Goal: Information Seeking & Learning: Check status

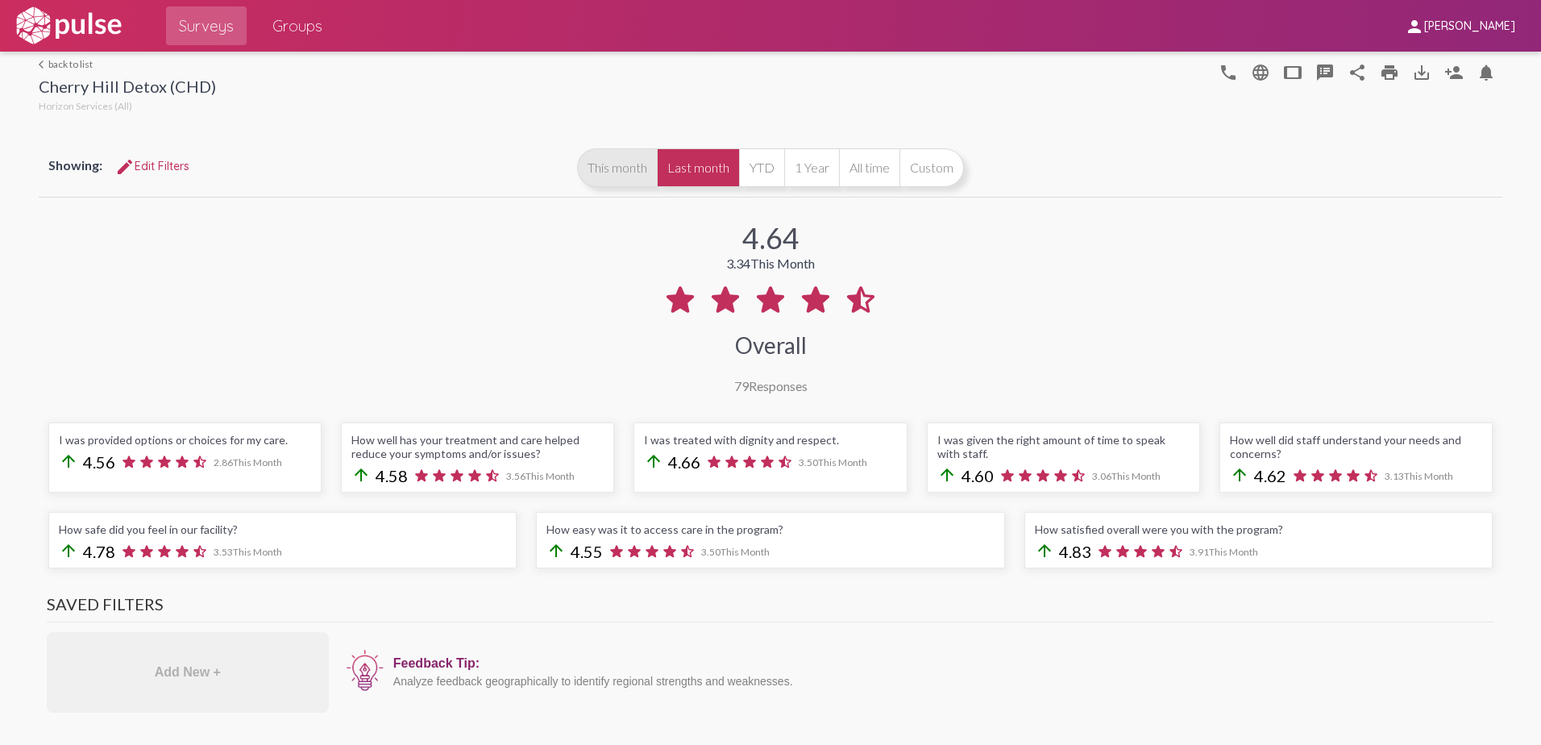
click at [629, 177] on button "This month" at bounding box center [617, 167] width 80 height 39
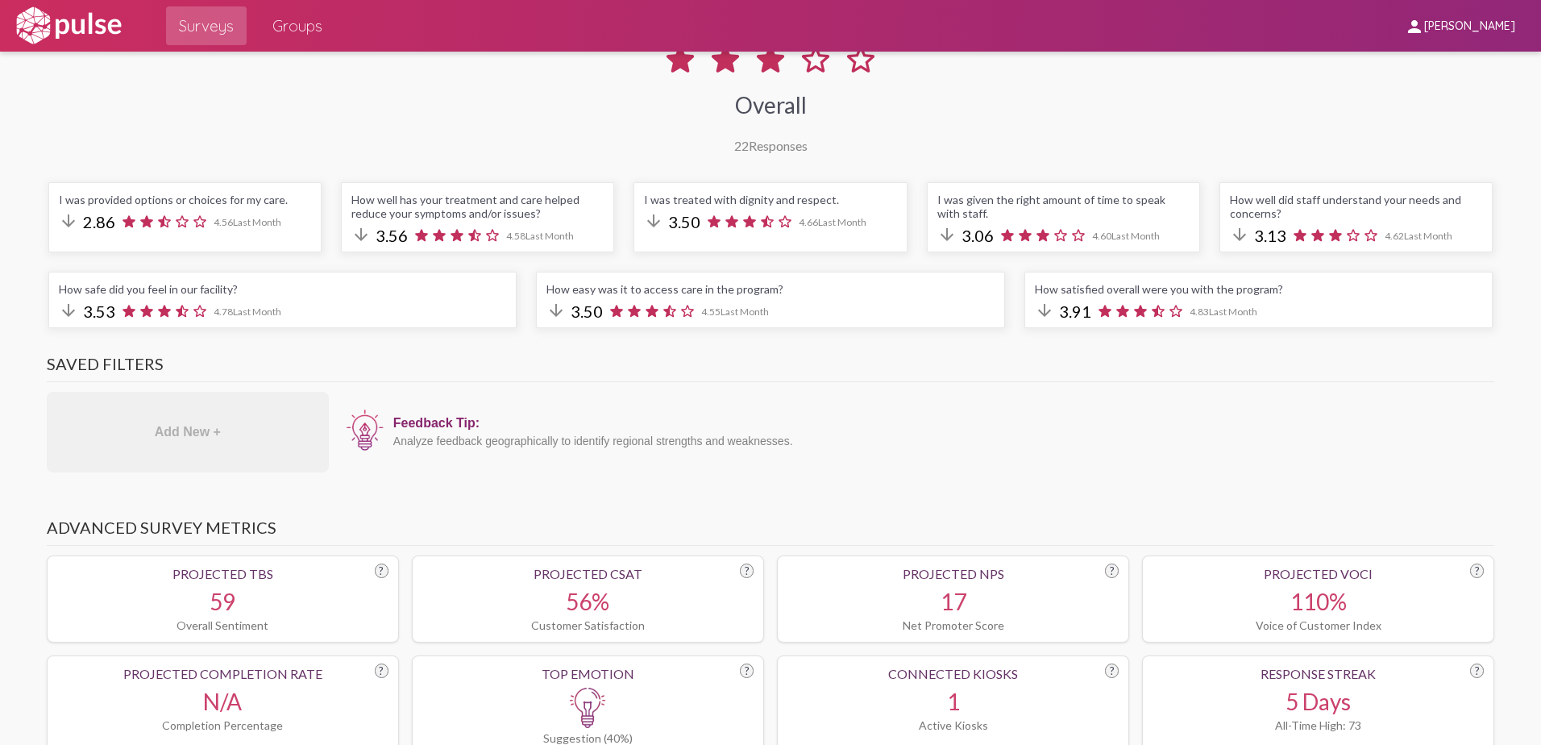
scroll to position [161, 0]
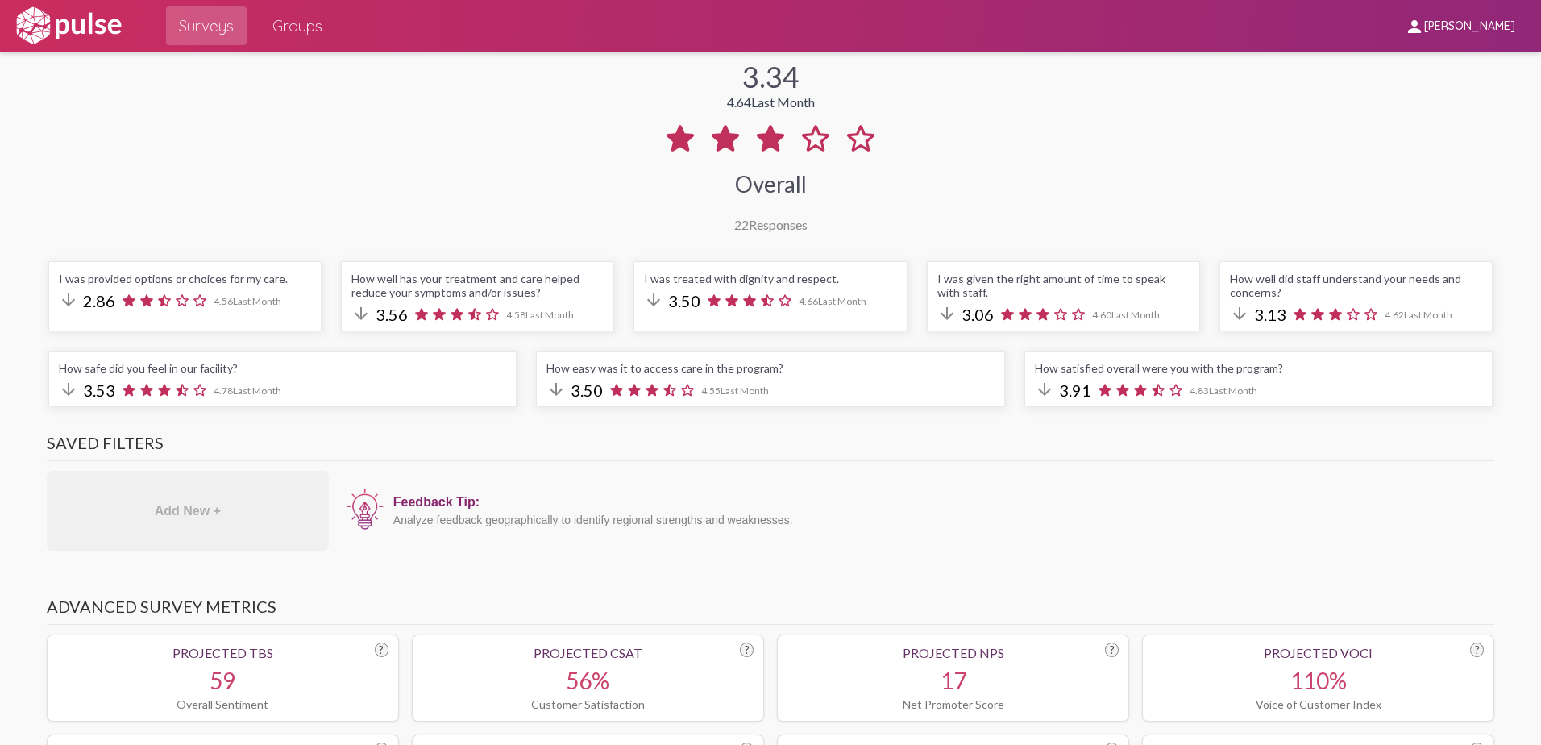
click at [181, 296] on icon at bounding box center [182, 301] width 18 height 18
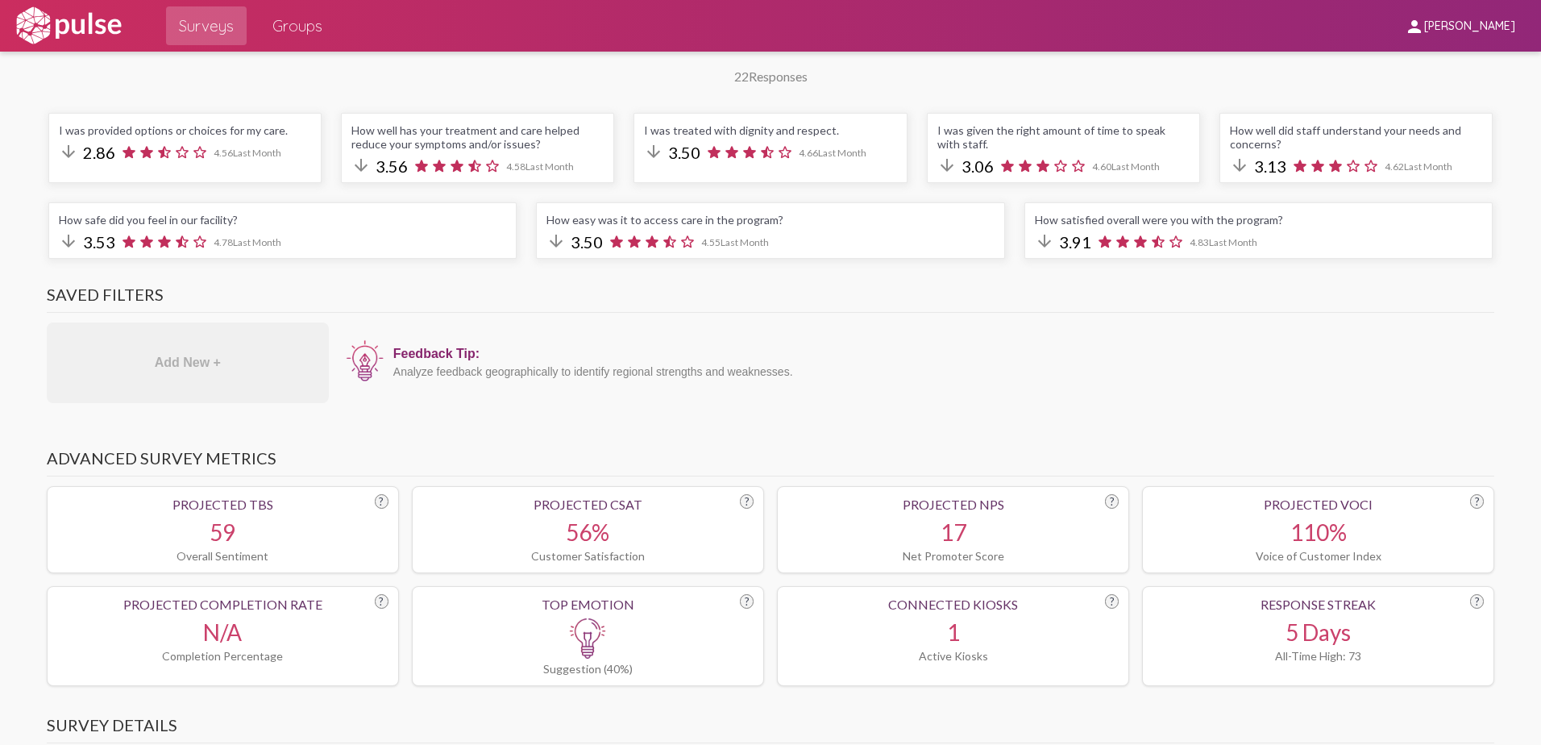
scroll to position [322, 0]
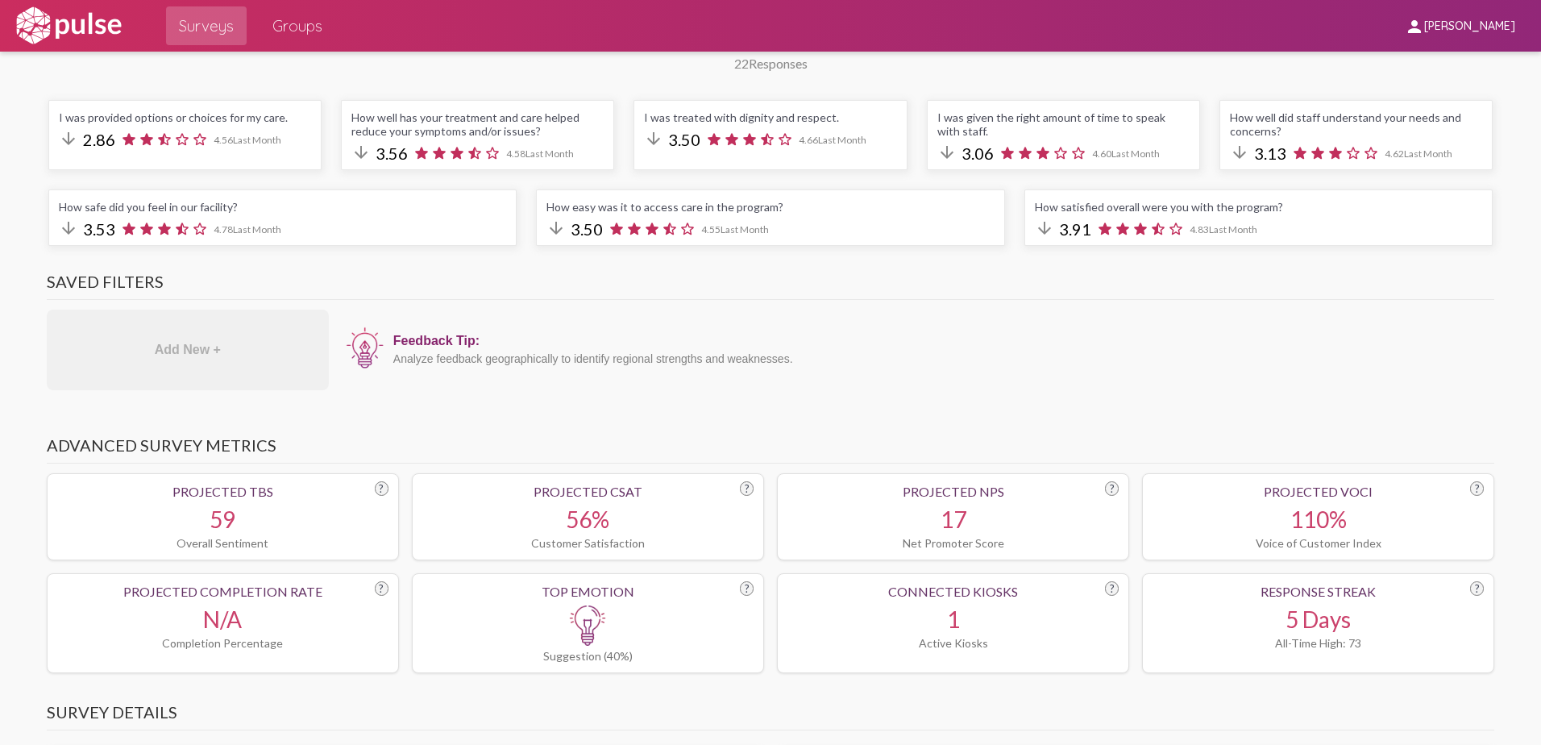
click at [91, 148] on span "2.86" at bounding box center [99, 139] width 32 height 19
click at [415, 140] on div "How well has your treatment and care helped reduce your symptoms and/or issues?…" at bounding box center [477, 135] width 273 height 70
click at [736, 150] on div "arrow_downward 3.50 4.66 Last Month" at bounding box center [770, 140] width 252 height 22
click at [1057, 148] on icon at bounding box center [1061, 153] width 18 height 18
click at [1291, 153] on icon at bounding box center [1300, 153] width 18 height 18
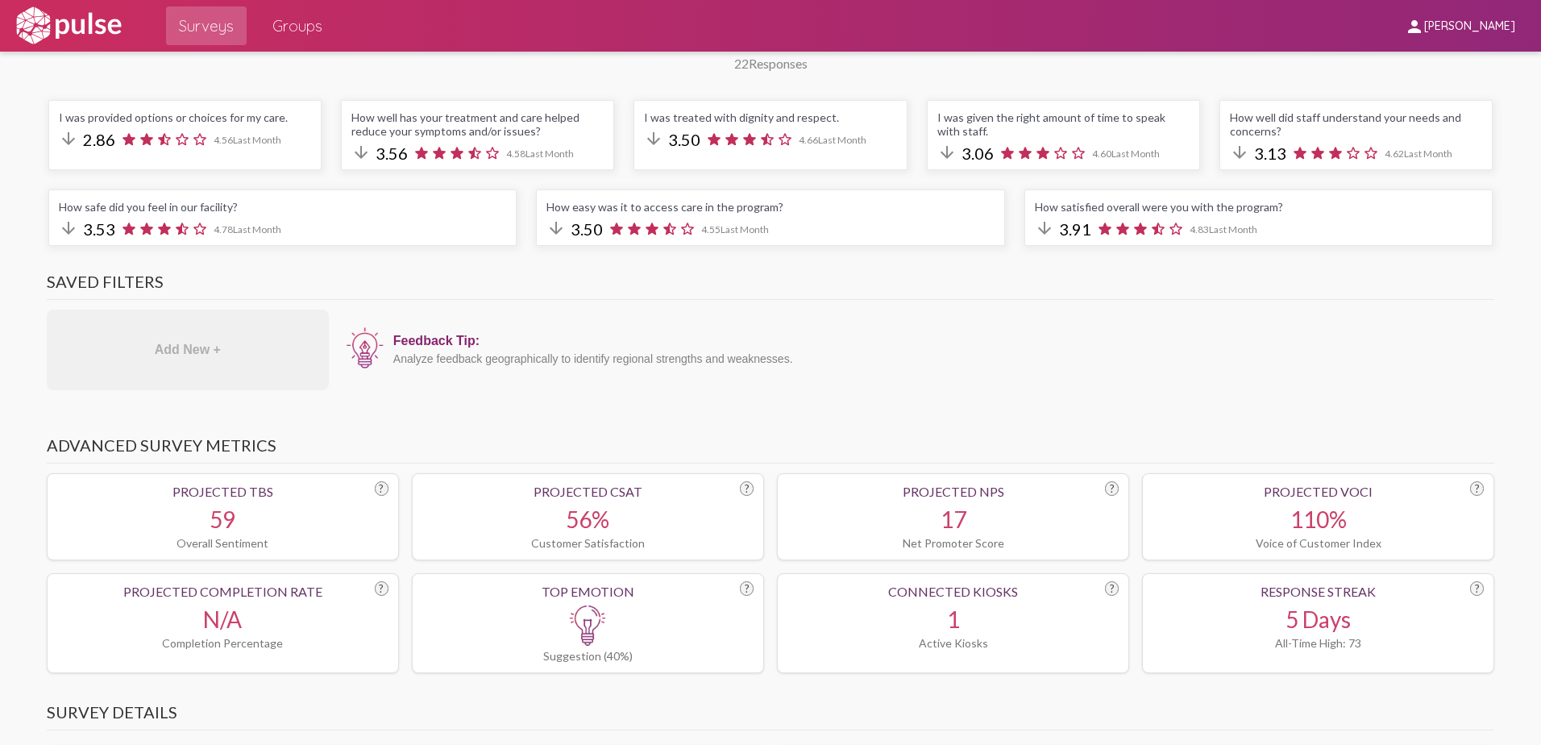
click at [1257, 204] on div "How satisfied overall were you with the program?" at bounding box center [1258, 207] width 447 height 14
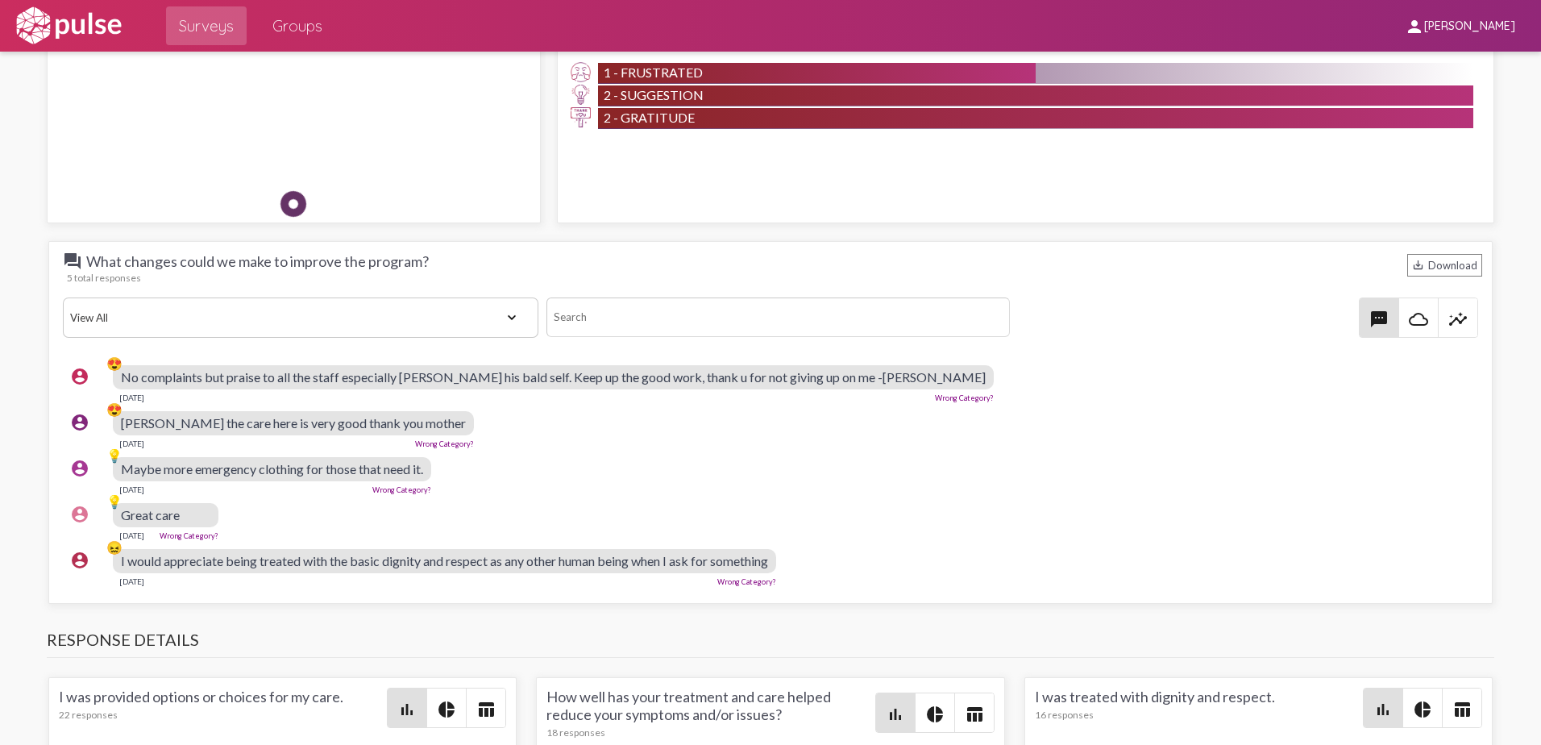
scroll to position [7, 0]
click at [120, 551] on div "😖" at bounding box center [114, 557] width 16 height 37
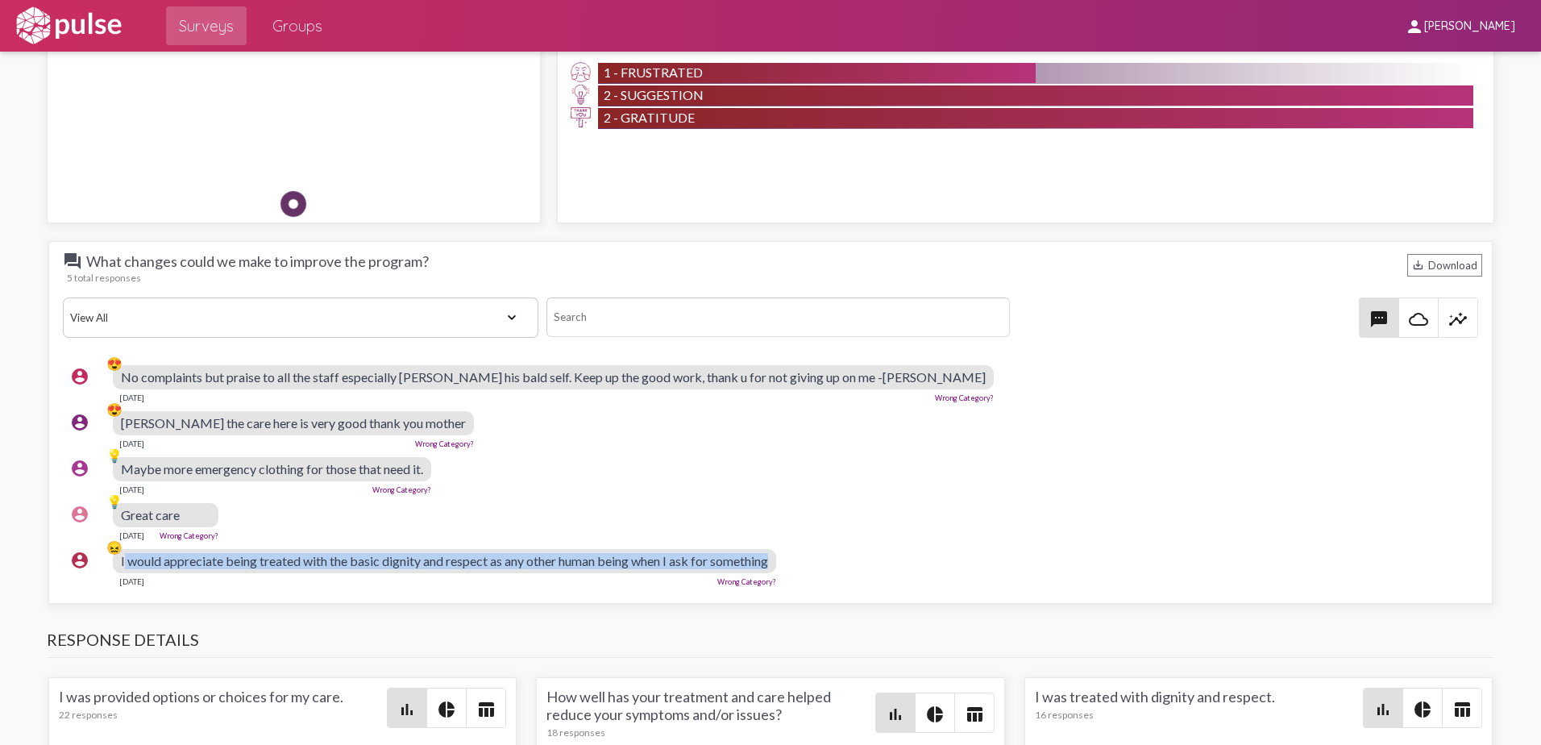
drag, startPoint x: 122, startPoint y: 552, endPoint x: 779, endPoint y: 556, distance: 657.8
click at [776, 556] on div "I would appreciate being treated with the basic dignity and respect as any othe…" at bounding box center [444, 561] width 663 height 24
copy span "would appreciate being treated with the basic dignity and respect as any other …"
